Goal: Find specific page/section: Find specific page/section

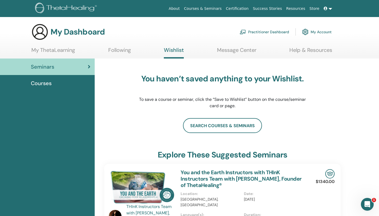
click at [49, 85] on span "Courses" at bounding box center [41, 83] width 21 height 8
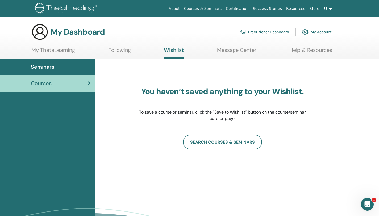
click at [46, 66] on span "Seminars" at bounding box center [42, 67] width 23 height 8
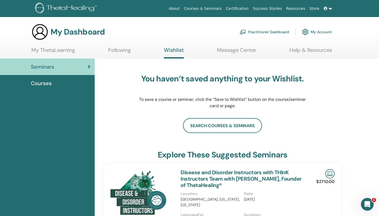
click at [52, 49] on link "My ThetaLearning" at bounding box center [53, 52] width 44 height 10
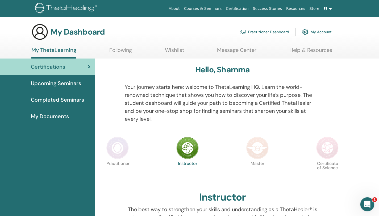
click at [368, 202] on icon "Open Intercom Messenger" at bounding box center [366, 203] width 9 height 9
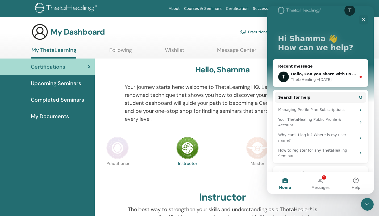
scroll to position [15, 0]
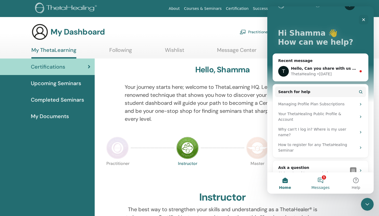
click at [323, 184] on button "1 Messages" at bounding box center [320, 182] width 35 height 21
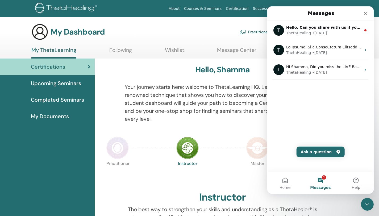
click at [255, 163] on p "Master" at bounding box center [257, 172] width 22 height 22
click at [322, 181] on button "1 Messages" at bounding box center [320, 182] width 35 height 21
click at [243, 176] on div "Practitioner Instructor Master Certificate of Science" at bounding box center [222, 174] width 237 height 29
click at [365, 12] on icon "Close" at bounding box center [365, 13] width 4 height 4
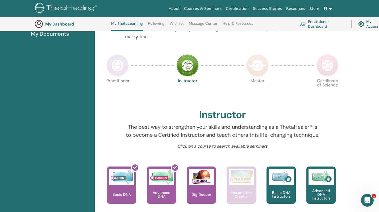
scroll to position [90, 0]
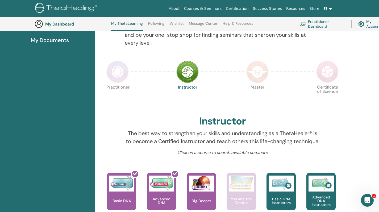
click at [187, 75] on img at bounding box center [187, 72] width 22 height 22
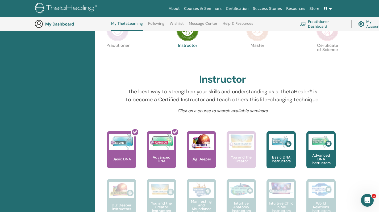
scroll to position [130, 0]
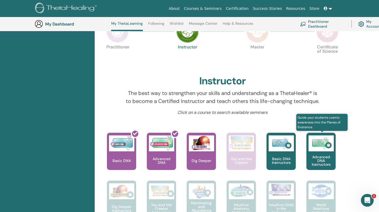
click at [327, 155] on p "Advanced DNA Instructors" at bounding box center [320, 160] width 29 height 11
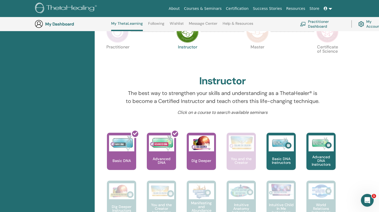
scroll to position [136, 0]
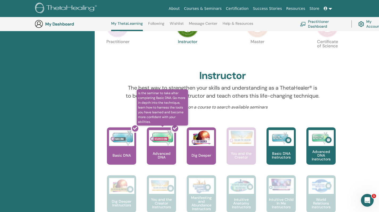
click at [170, 139] on div at bounding box center [164, 148] width 29 height 48
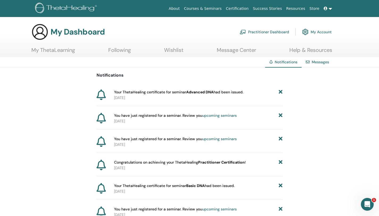
click at [173, 93] on span "Your ThetaHealing certificate for seminar Advanced DNA had been issued." at bounding box center [178, 92] width 129 height 6
click at [318, 32] on link "My Account" at bounding box center [317, 32] width 30 height 12
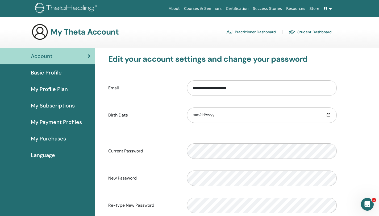
click at [301, 30] on link "Student Dashboard" at bounding box center [310, 32] width 43 height 9
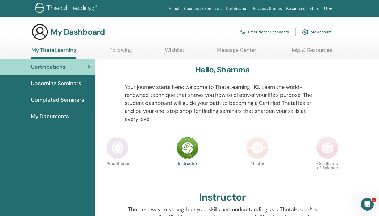
click at [182, 147] on img at bounding box center [187, 148] width 22 height 22
click at [62, 69] on span "Certifications" at bounding box center [48, 67] width 34 height 8
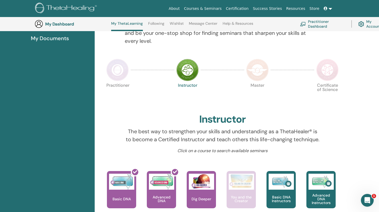
scroll to position [86, 0]
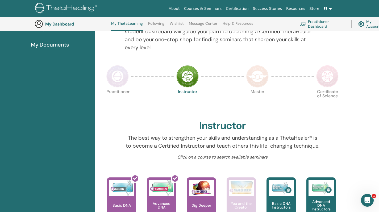
click at [320, 20] on link "Practitioner Dashboard" at bounding box center [322, 24] width 45 height 12
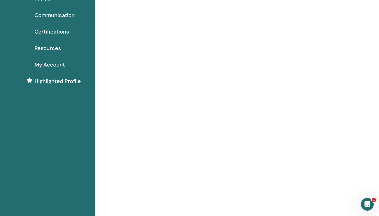
scroll to position [42, 0]
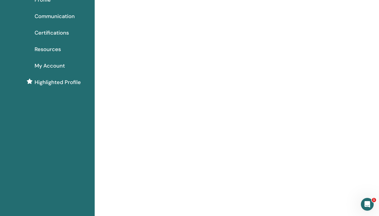
click at [55, 32] on span "Certifications" at bounding box center [52, 33] width 34 height 8
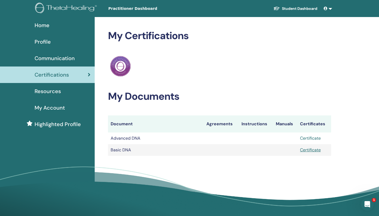
click at [312, 139] on link "Certificate" at bounding box center [310, 138] width 21 height 6
